Goal: Transaction & Acquisition: Purchase product/service

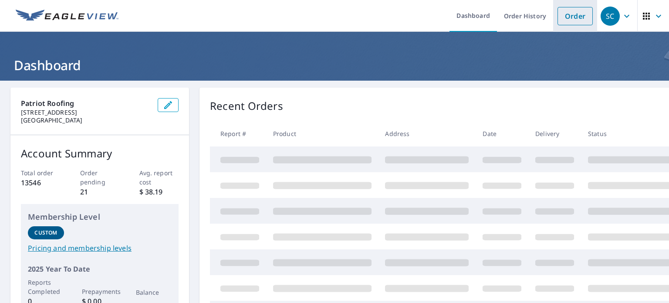
click at [560, 31] on li "Order" at bounding box center [575, 16] width 44 height 32
click at [560, 14] on link "Order" at bounding box center [574, 16] width 35 height 18
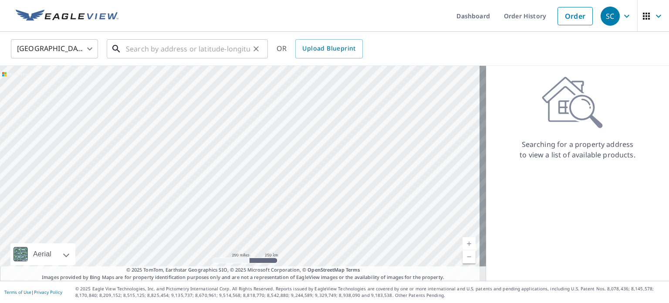
click at [211, 43] on input "text" at bounding box center [188, 49] width 124 height 24
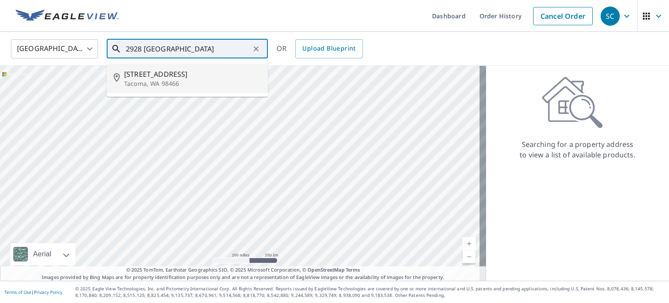
click at [162, 74] on span "2928 Crystal Springs Rd W" at bounding box center [192, 74] width 137 height 10
type input "2928 Crystal Springs Rd W Tacoma, WA 98466"
